Goal: Information Seeking & Learning: Learn about a topic

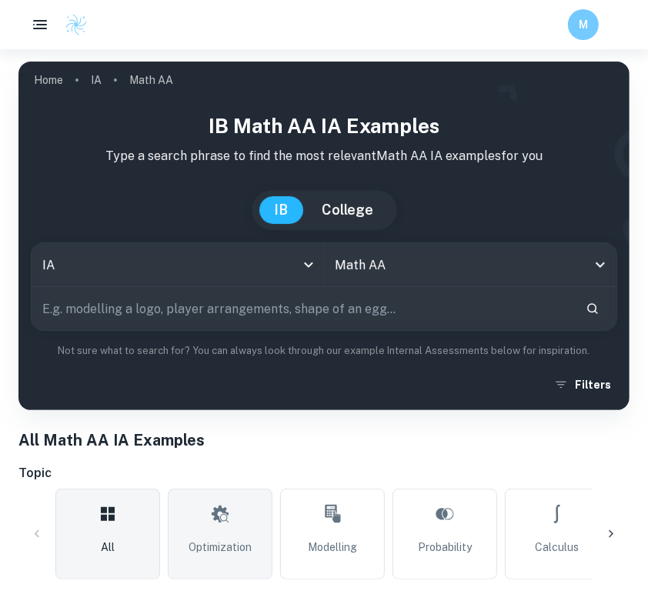
scroll to position [27, 0]
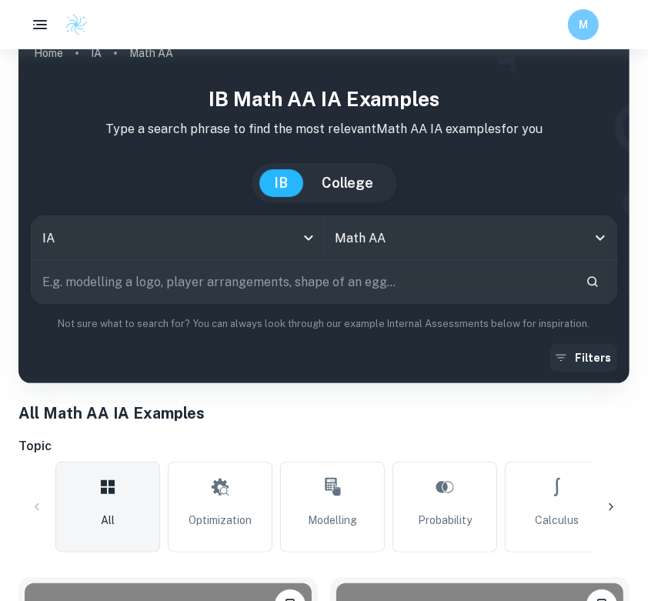
click at [607, 354] on button "Filters" at bounding box center [583, 358] width 67 height 28
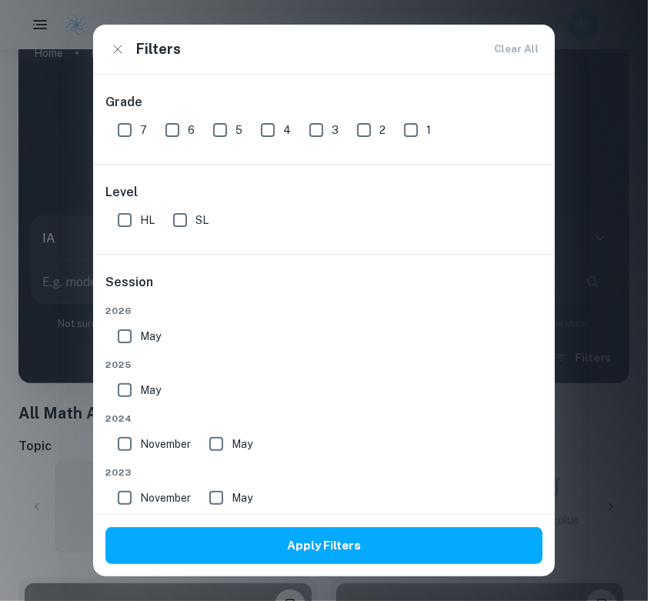
click at [127, 130] on input "7" at bounding box center [124, 130] width 31 height 31
checkbox input "true"
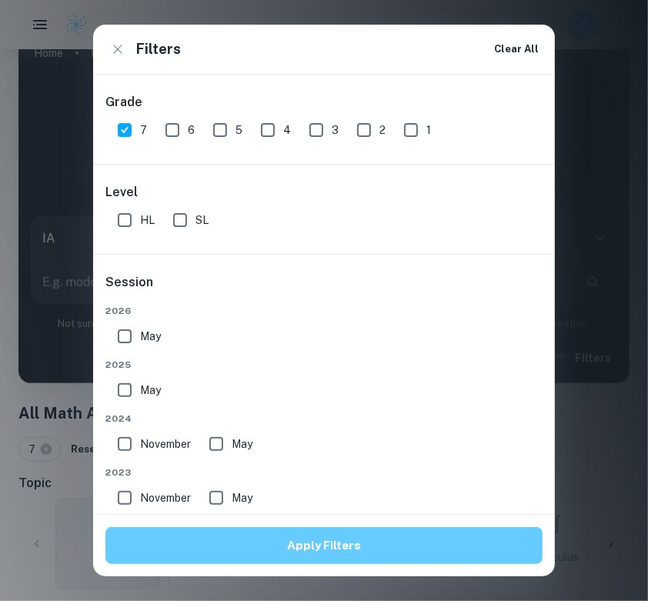
click at [219, 540] on button "Apply Filters" at bounding box center [323, 545] width 437 height 37
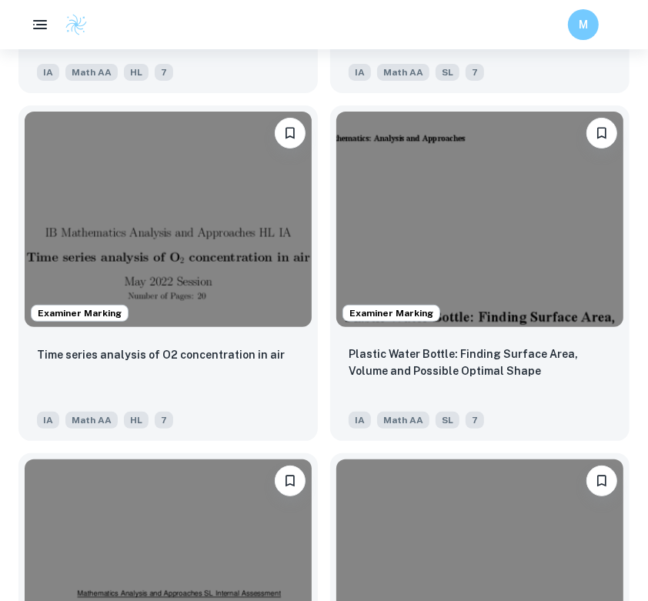
scroll to position [2935, 0]
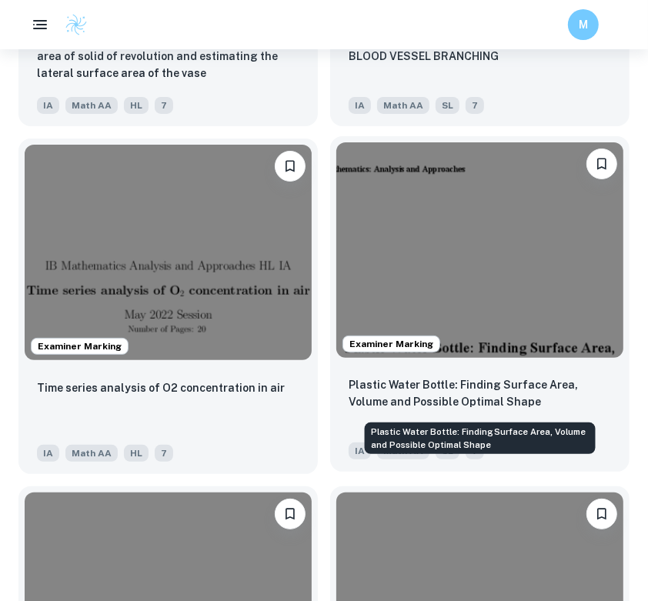
click at [392, 404] on p "Plastic Water Bottle: Finding Surface Area, Volume and Possible Optimal Shape" at bounding box center [480, 393] width 262 height 34
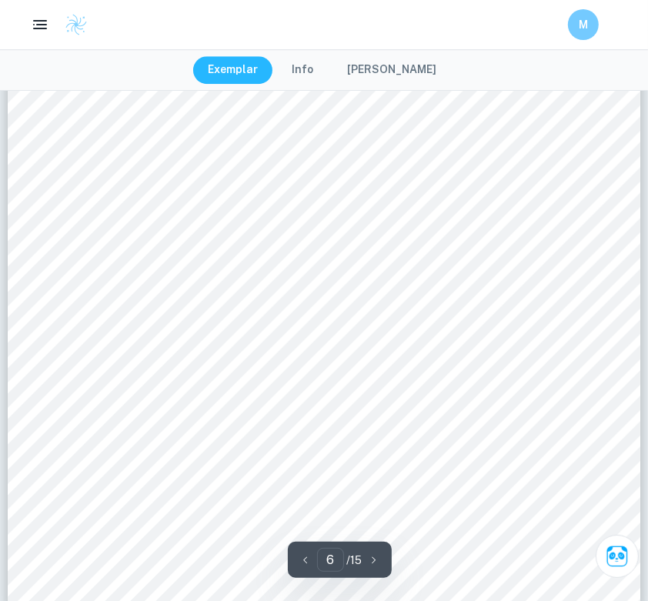
scroll to position [5126, 0]
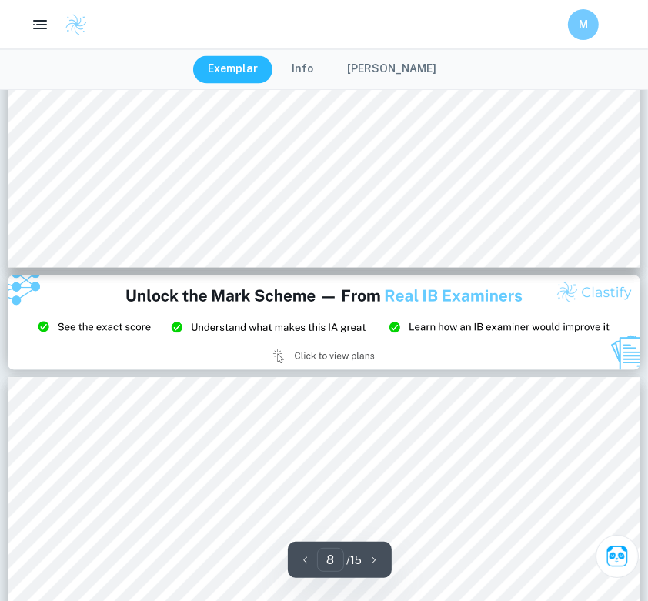
type input "9"
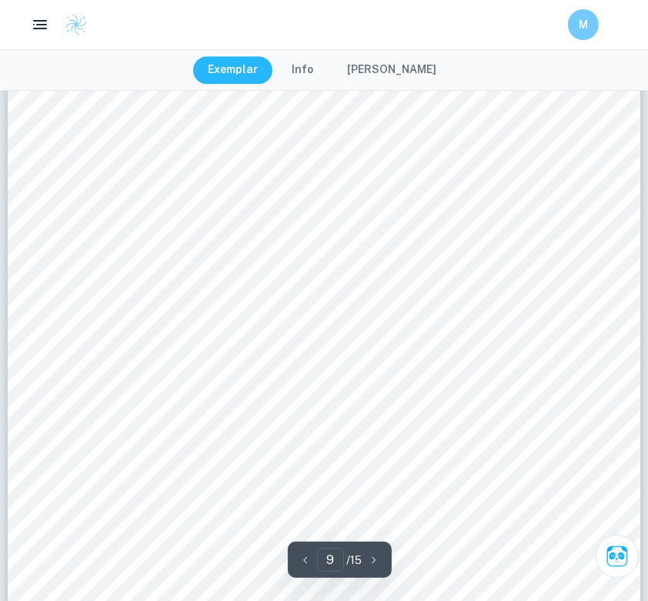
scroll to position [7850, 0]
